Goal: Check status: Check status

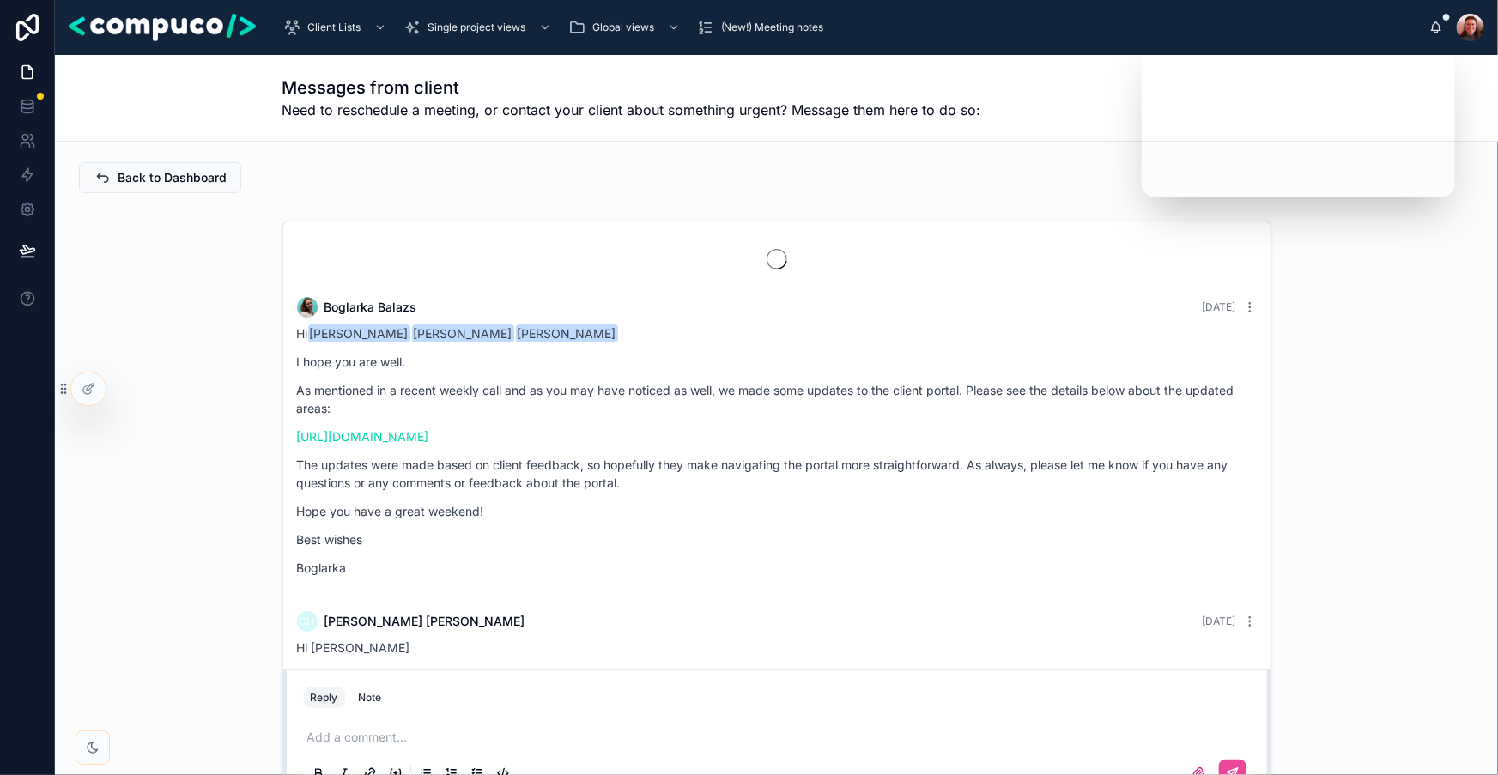
scroll to position [3716, 0]
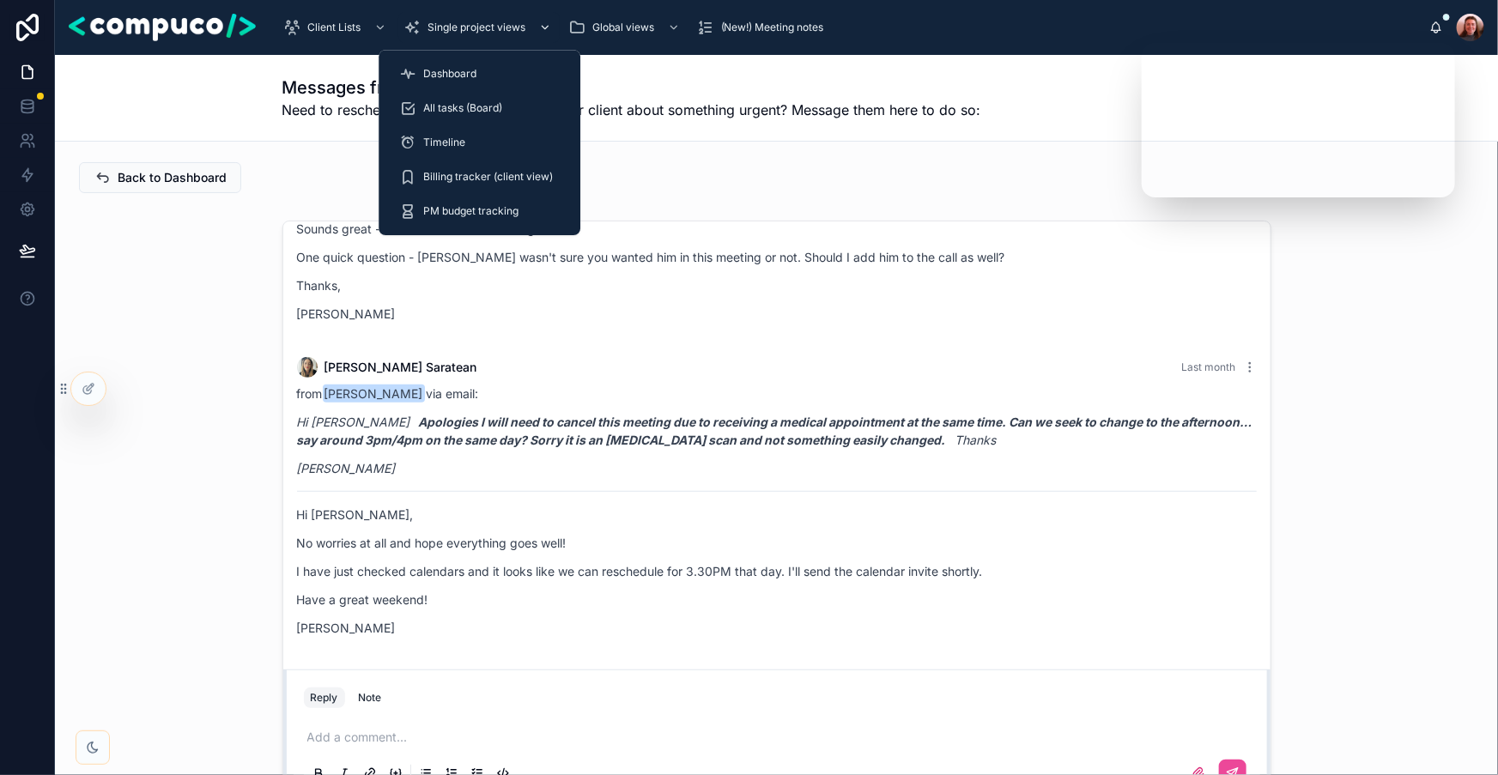
click at [514, 36] on div "Single project views" at bounding box center [478, 27] width 151 height 27
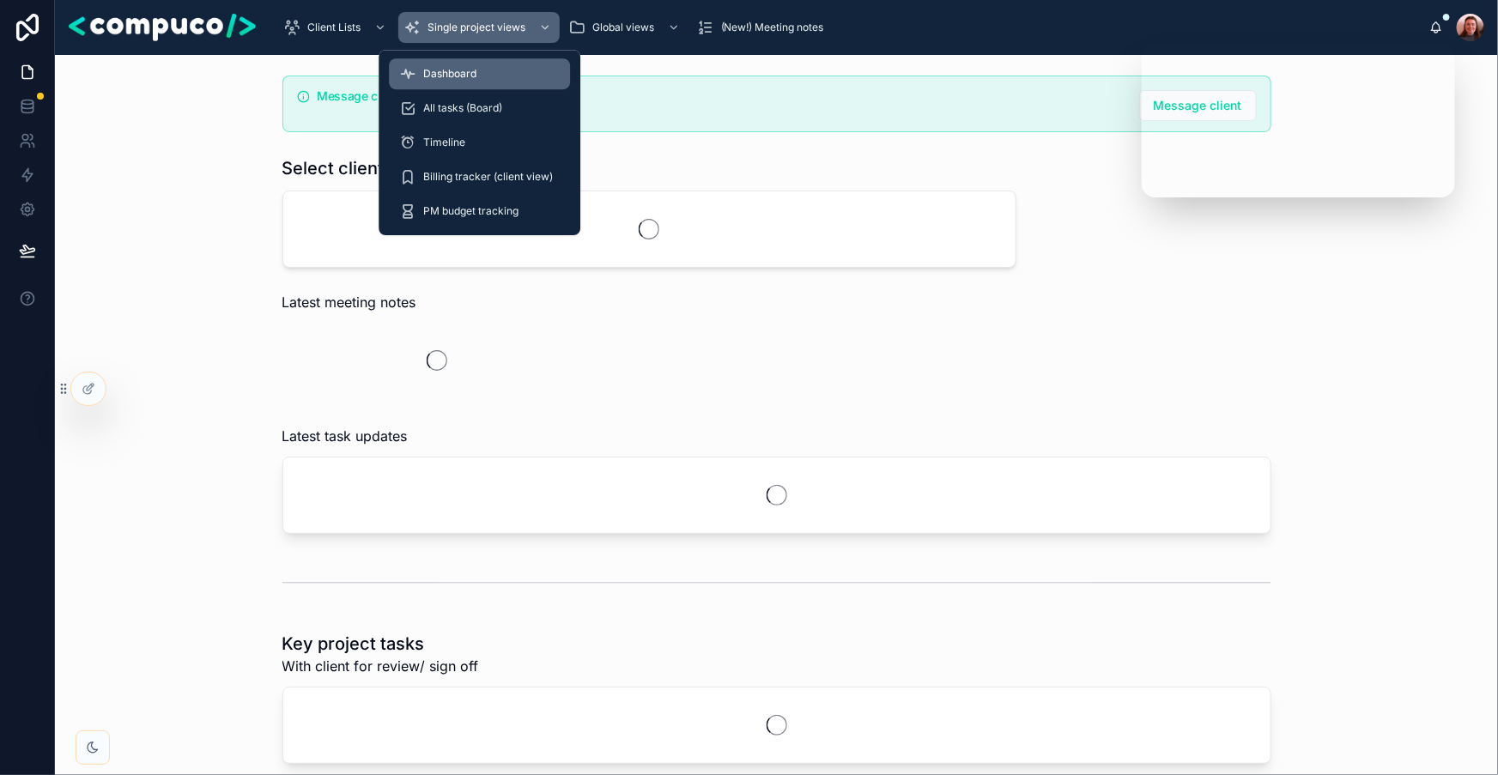
click at [511, 68] on div "Dashboard" at bounding box center [479, 73] width 161 height 27
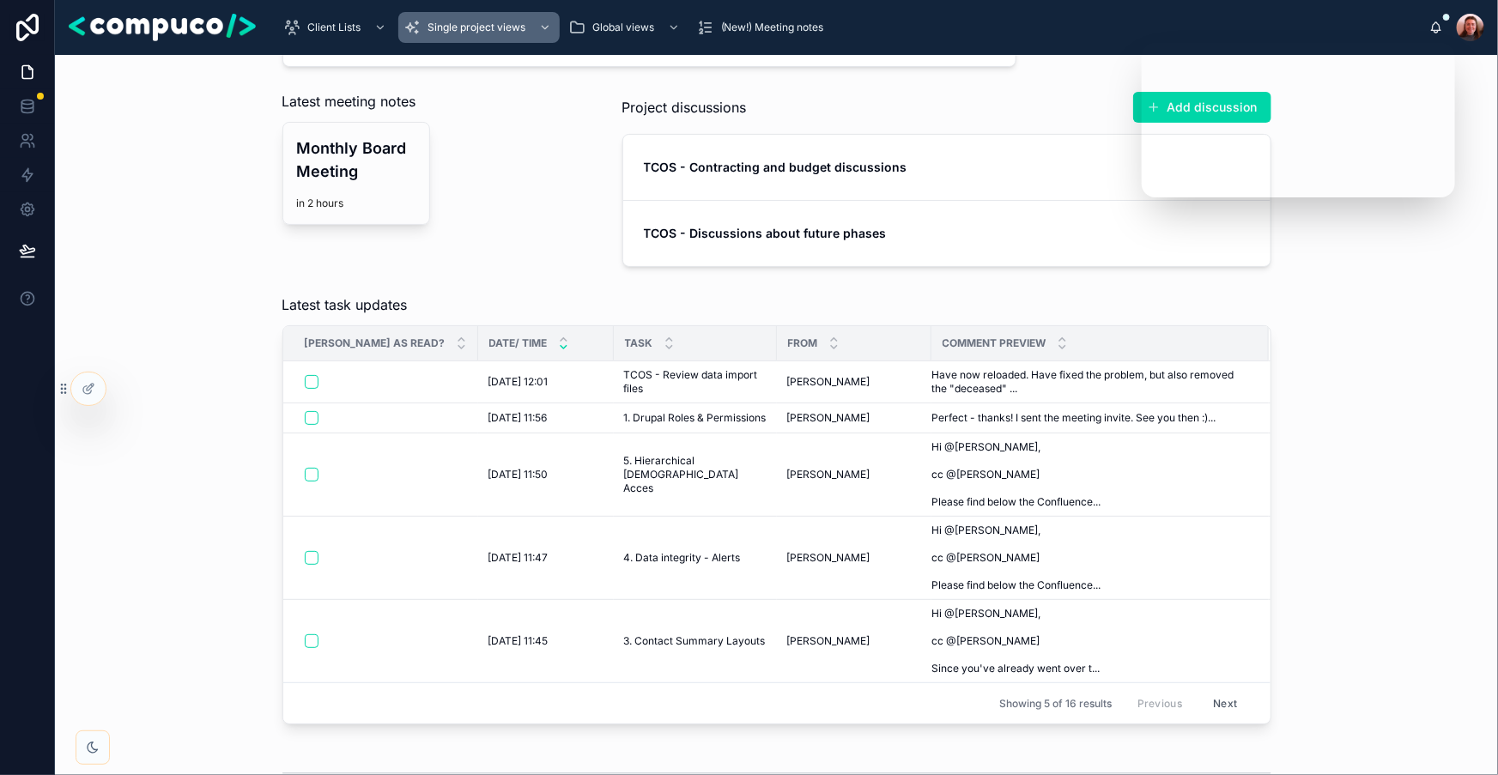
scroll to position [274, 0]
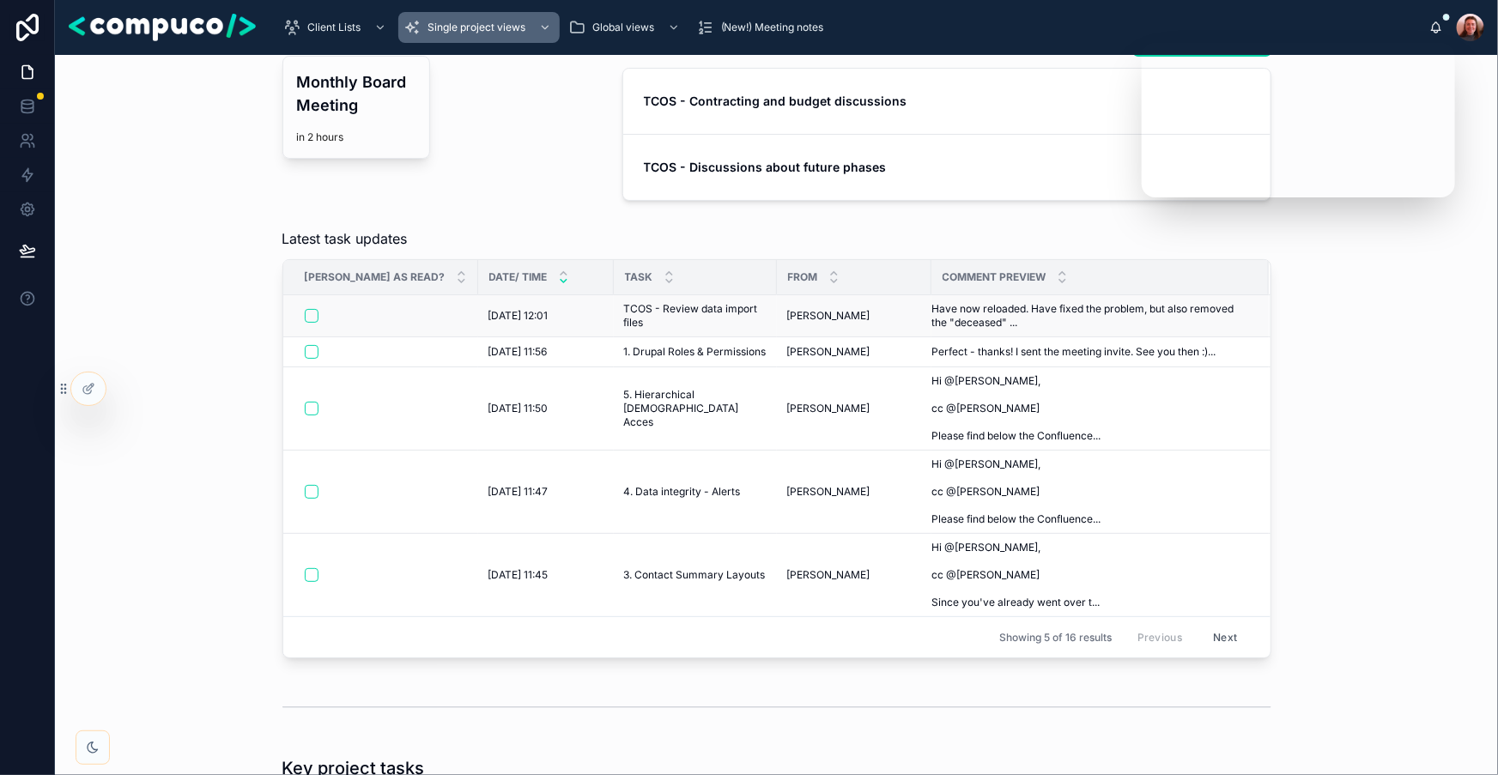
click at [650, 325] on span "TCOS - Review data import files" at bounding box center [695, 315] width 142 height 27
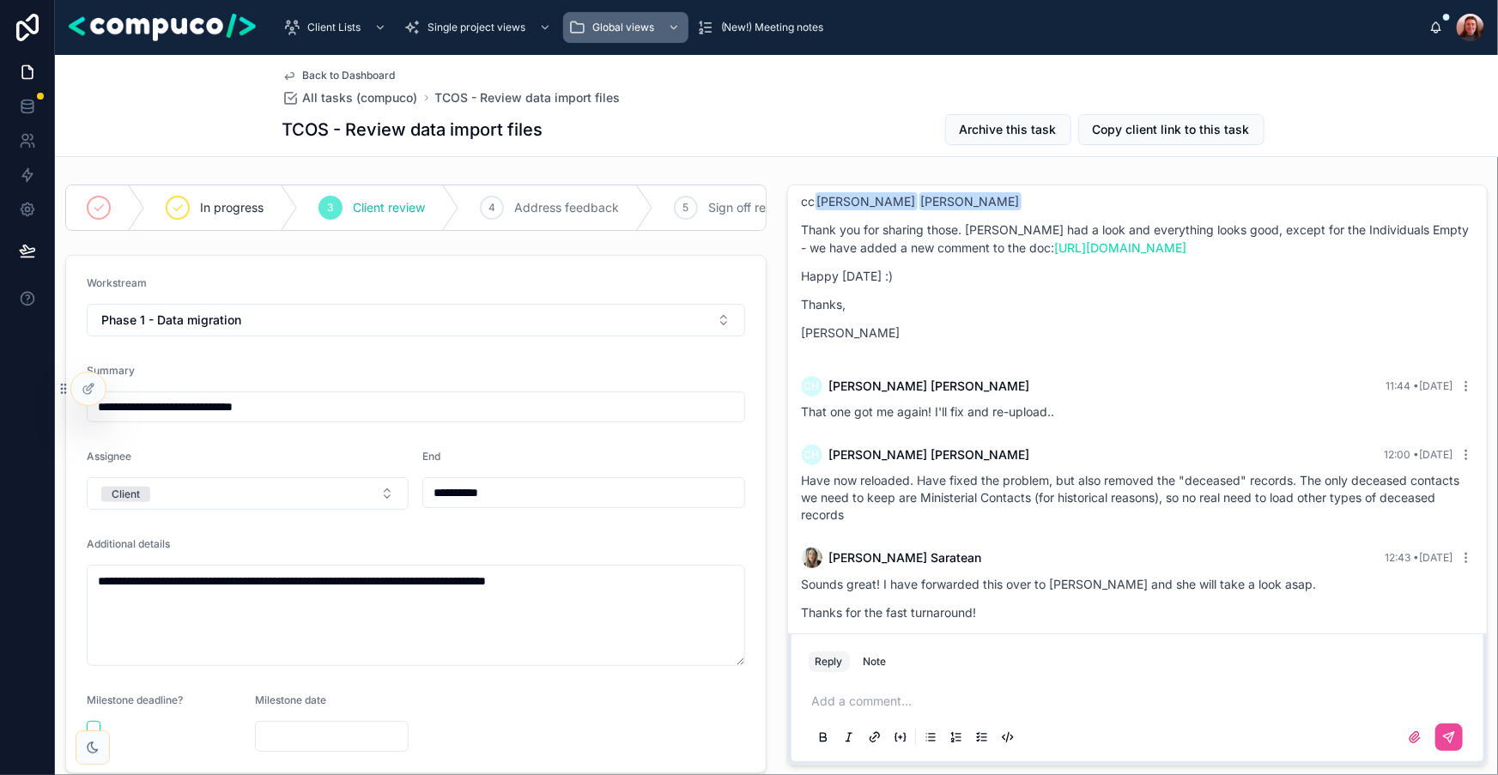
scroll to position [3253, 0]
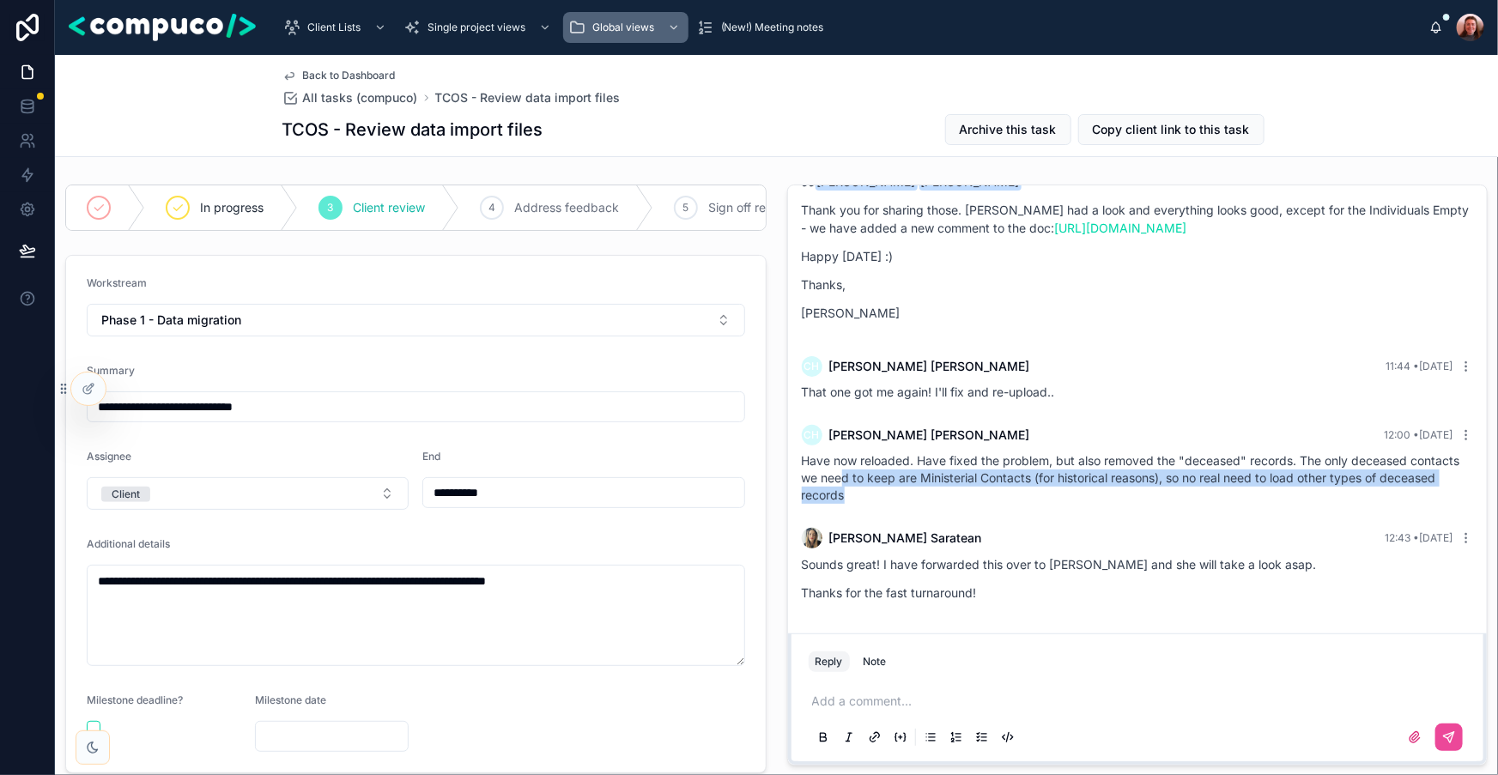
drag, startPoint x: 903, startPoint y: 507, endPoint x: 845, endPoint y: 468, distance: 70.5
click at [845, 468] on div "CH [PERSON_NAME] 12:00 • [DATE] Have now reloaded. Have fixed the problem, but …" at bounding box center [1137, 465] width 693 height 100
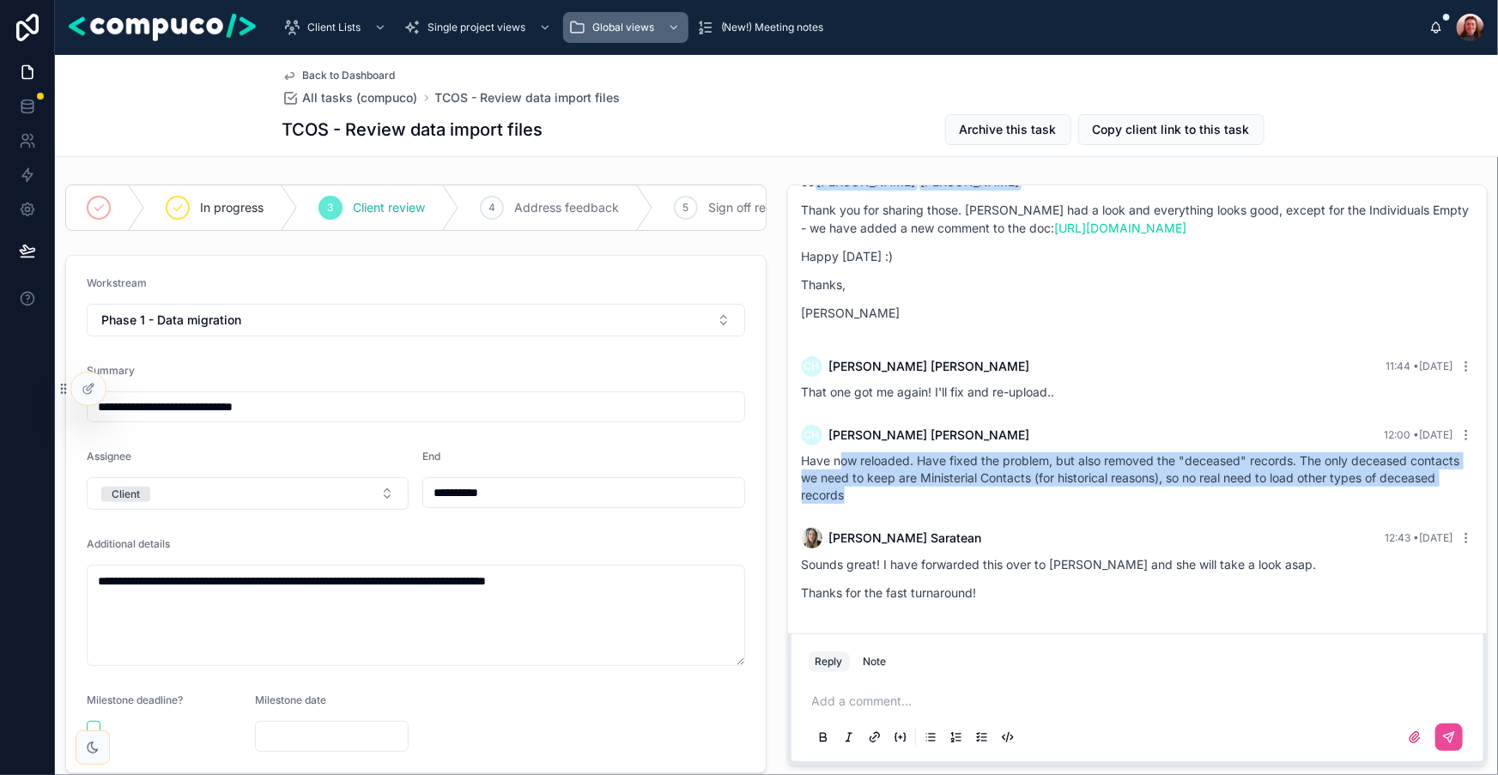
click at [905, 495] on div "Have now reloaded. Have fixed the problem, but also removed the "deceased" reco…" at bounding box center [1138, 477] width 672 height 51
